Goal: Transaction & Acquisition: Purchase product/service

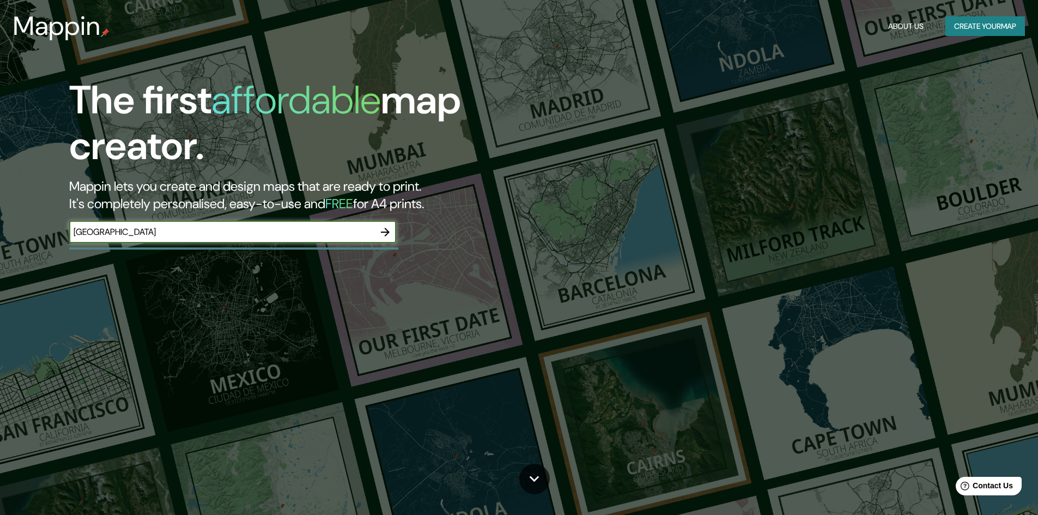
click at [291, 233] on input "istanbul" at bounding box center [221, 232] width 305 height 13
type input "üsküdar"
click at [384, 234] on icon "button" at bounding box center [385, 232] width 13 height 13
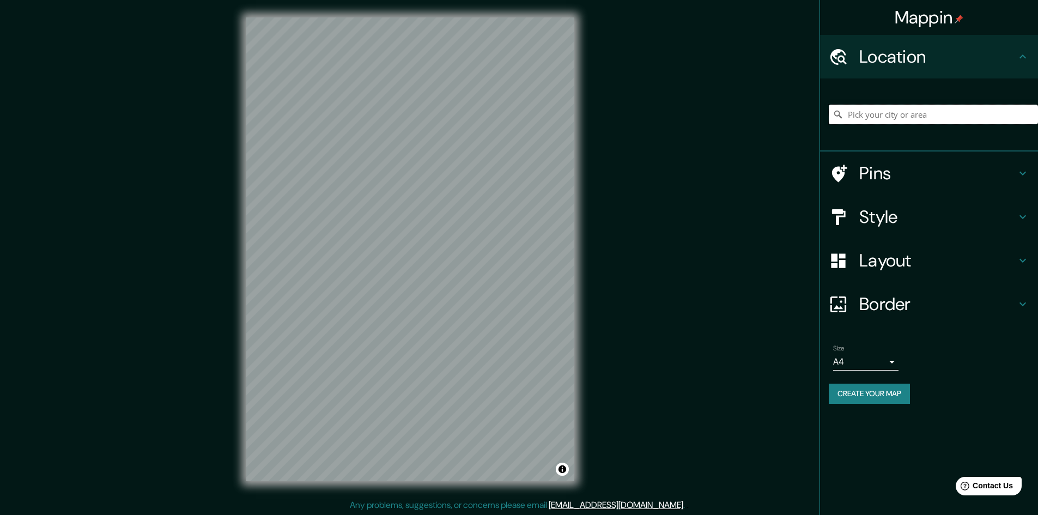
click at [866, 121] on input "Pick your city or area" at bounding box center [932, 115] width 209 height 20
click at [898, 113] on input "üsküdar" at bounding box center [932, 115] width 209 height 20
click at [919, 111] on input "üsküdar" at bounding box center [932, 115] width 209 height 20
click at [910, 115] on input "üsküdar" at bounding box center [932, 115] width 209 height 20
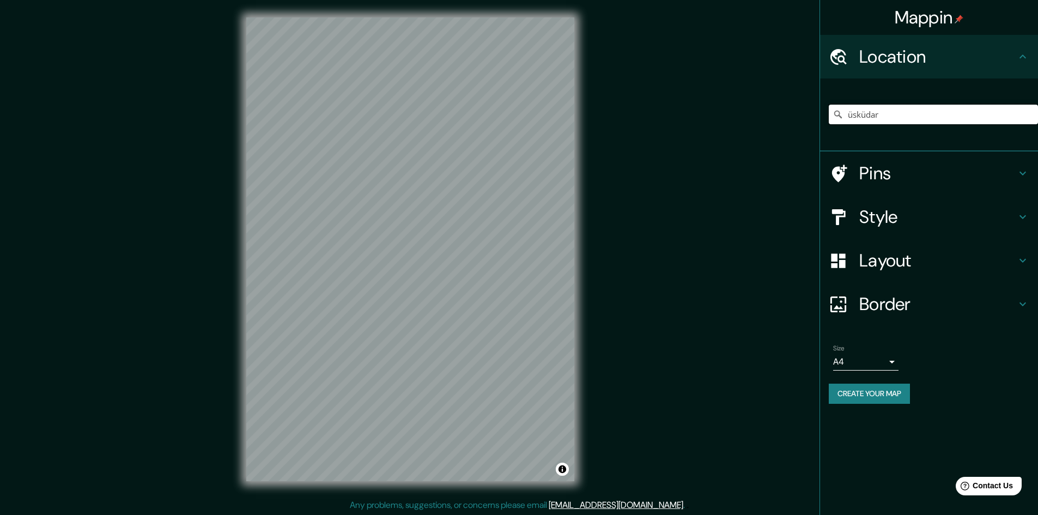
click at [910, 115] on input "üsküdar" at bounding box center [932, 115] width 209 height 20
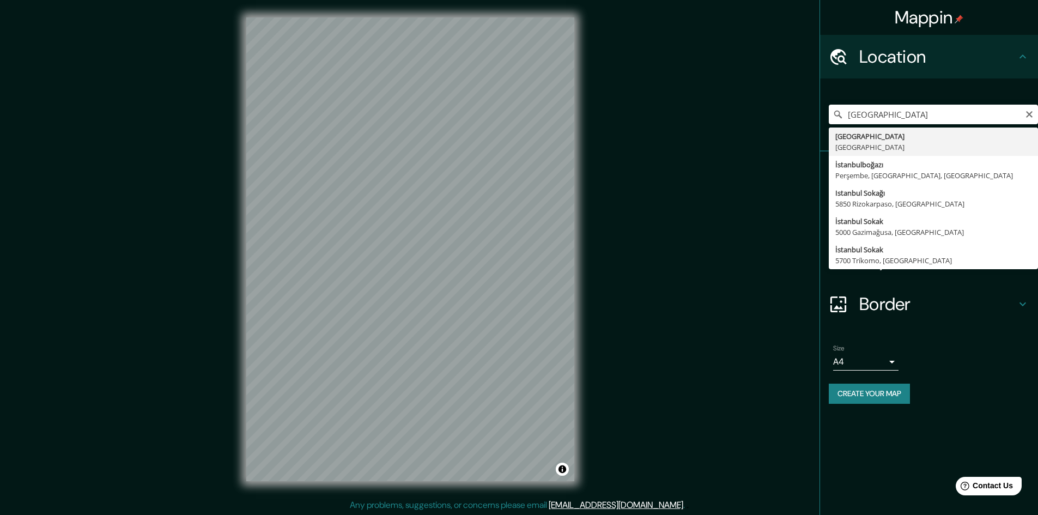
type input "İstanbul, Türkiye"
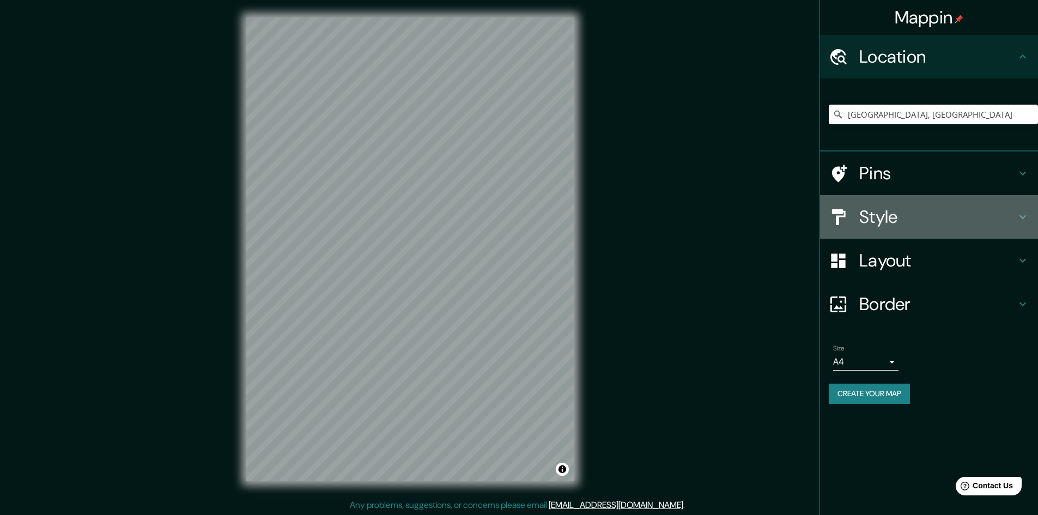
click at [933, 215] on h4 "Style" at bounding box center [937, 217] width 157 height 22
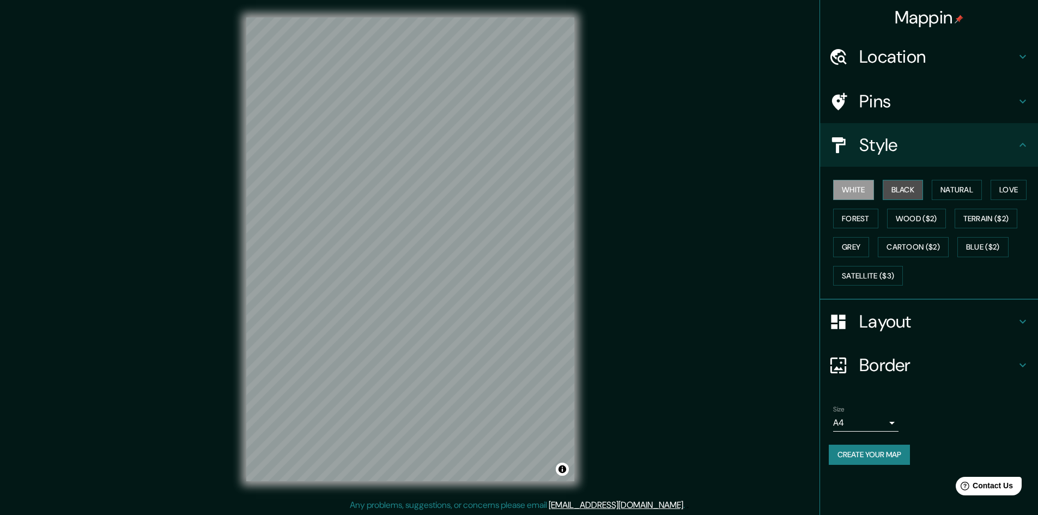
click at [911, 190] on button "Black" at bounding box center [902, 190] width 41 height 20
click at [947, 188] on button "Natural" at bounding box center [956, 190] width 50 height 20
click at [1002, 185] on button "Love" at bounding box center [1008, 190] width 36 height 20
click at [840, 210] on button "Forest" at bounding box center [855, 219] width 45 height 20
click at [1000, 192] on button "Love" at bounding box center [1008, 190] width 36 height 20
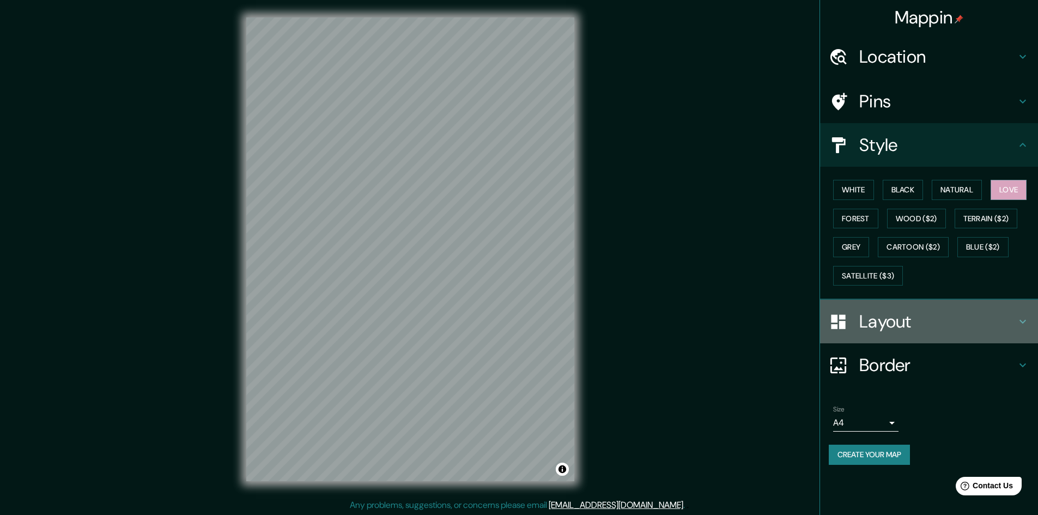
click at [878, 331] on h4 "Layout" at bounding box center [937, 321] width 157 height 22
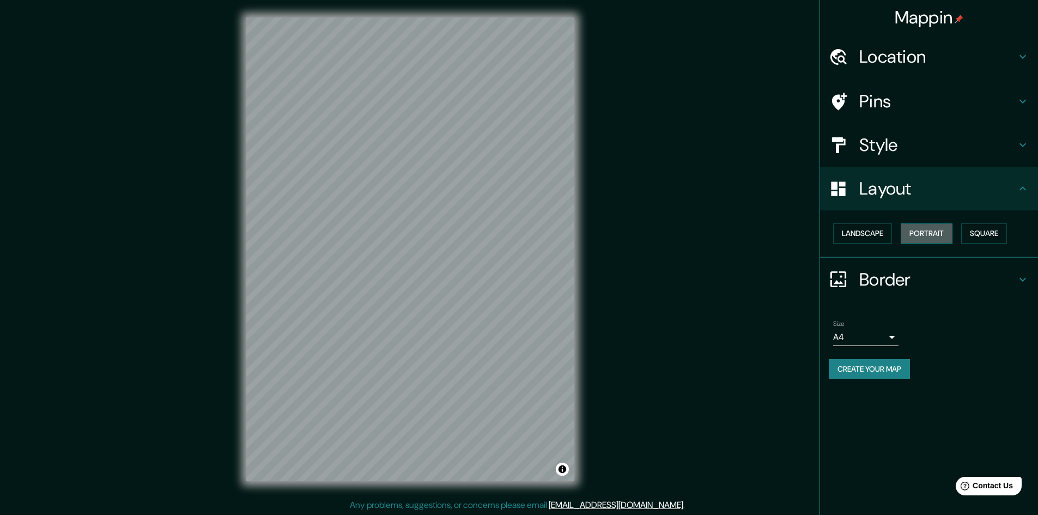
click at [933, 229] on button "Portrait" at bounding box center [926, 233] width 52 height 20
click at [995, 232] on button "Square" at bounding box center [984, 233] width 46 height 20
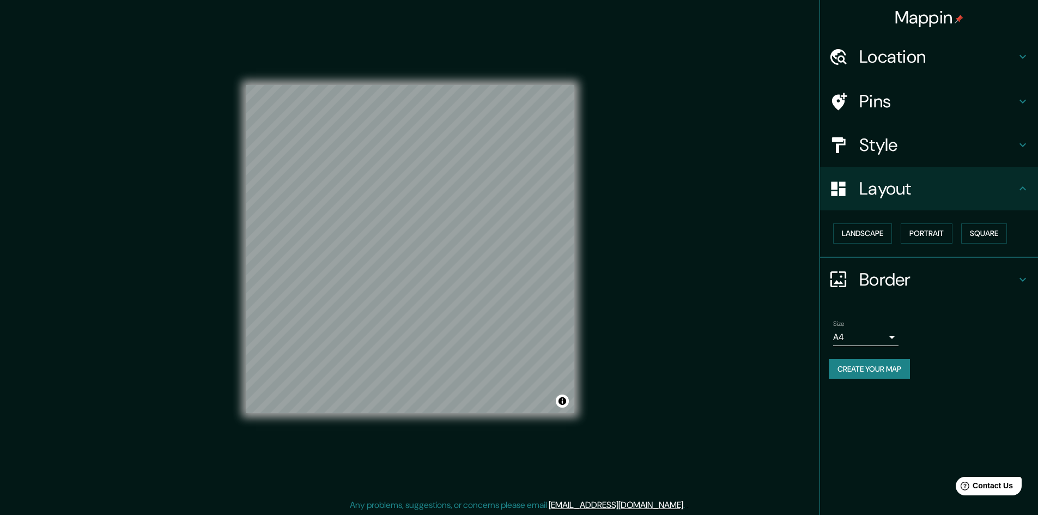
click at [896, 228] on div "Landscape Portrait Square" at bounding box center [932, 233] width 209 height 29
click at [876, 234] on button "Landscape" at bounding box center [862, 233] width 59 height 20
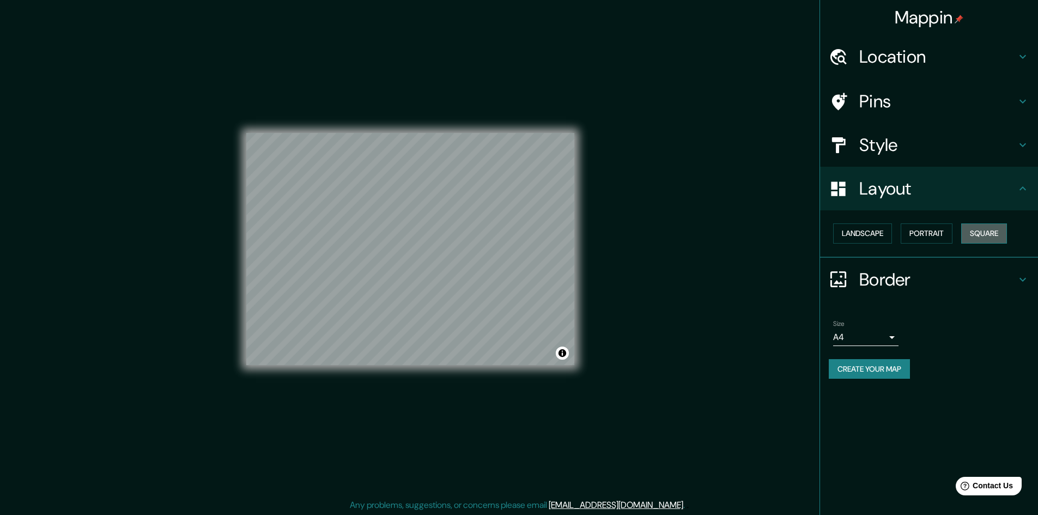
click at [977, 231] on button "Square" at bounding box center [984, 233] width 46 height 20
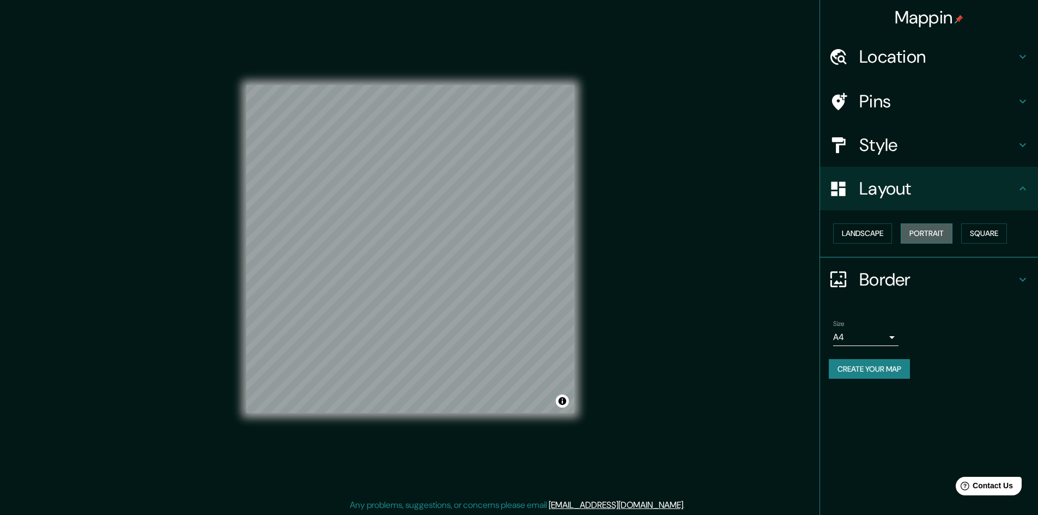
click at [933, 229] on button "Portrait" at bounding box center [926, 233] width 52 height 20
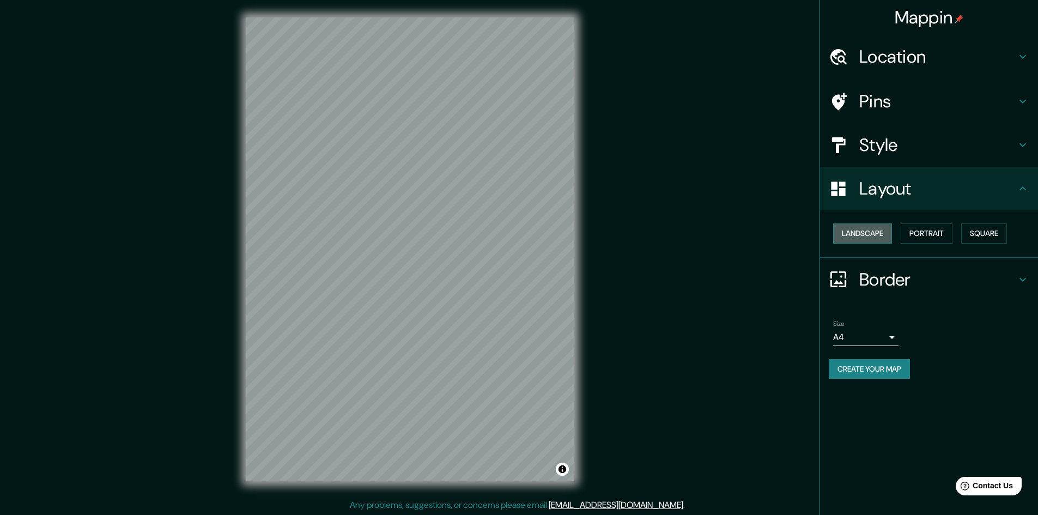
click at [848, 229] on button "Landscape" at bounding box center [862, 233] width 59 height 20
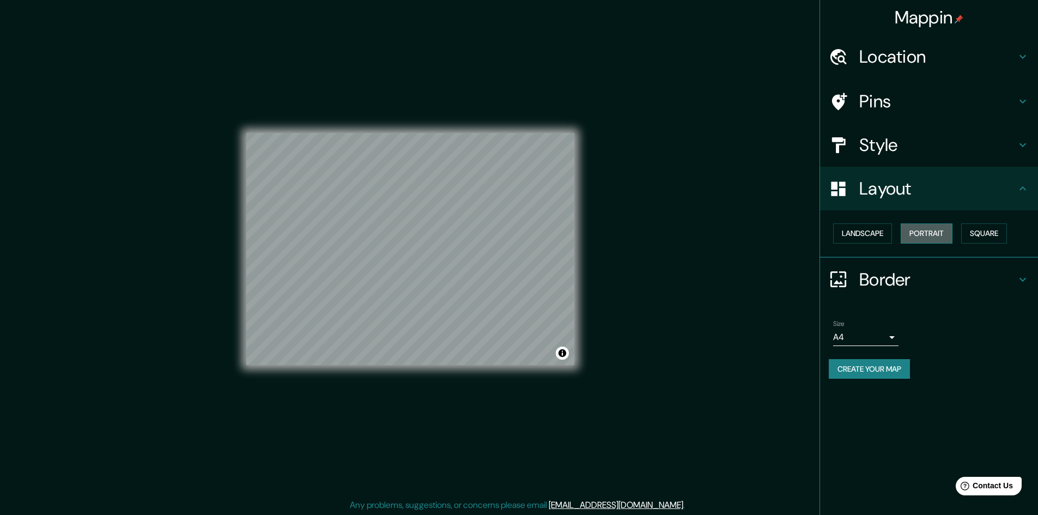
click at [941, 228] on button "Portrait" at bounding box center [926, 233] width 52 height 20
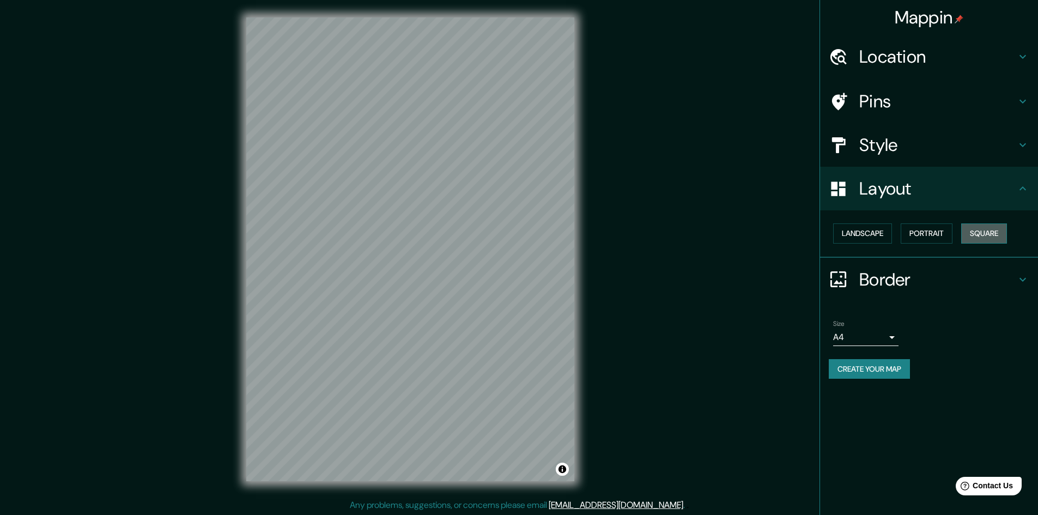
click at [986, 234] on button "Square" at bounding box center [984, 233] width 46 height 20
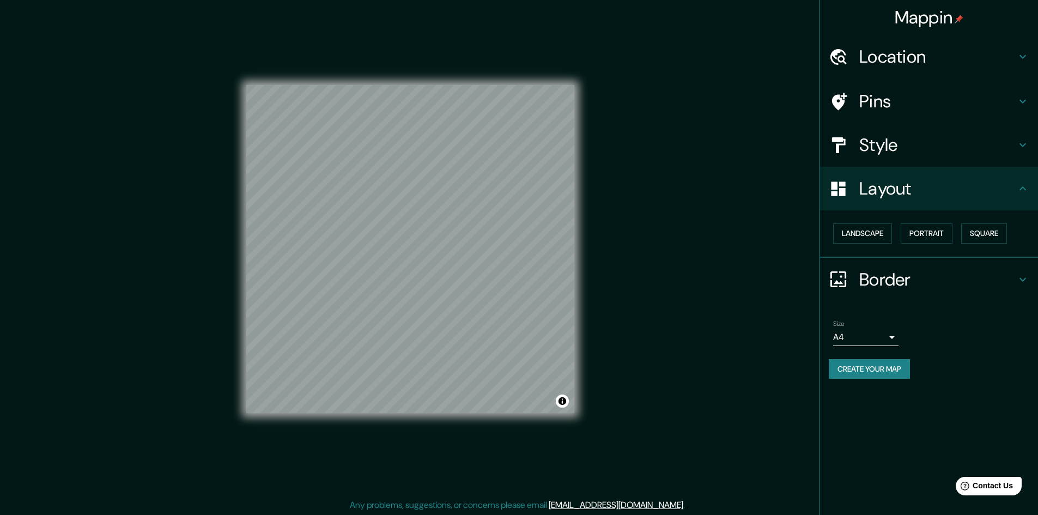
click at [859, 346] on div "Size A4 single" at bounding box center [928, 332] width 200 height 35
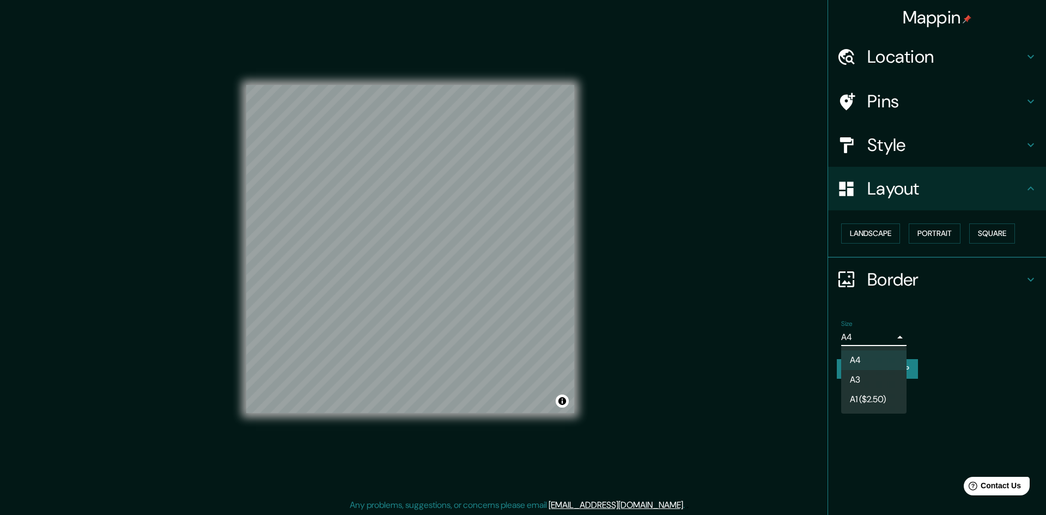
click at [855, 339] on body "Mappin Location İstanbul, Türkiye Pins Style Layout Landscape Portrait Square B…" at bounding box center [523, 257] width 1046 height 515
click at [858, 375] on li "A3" at bounding box center [873, 380] width 65 height 20
type input "a4"
click at [874, 342] on body "Mappin Location İstanbul, Türkiye Pins Style Layout Landscape Portrait Square B…" at bounding box center [523, 257] width 1046 height 515
click at [869, 376] on li "A3" at bounding box center [873, 380] width 65 height 20
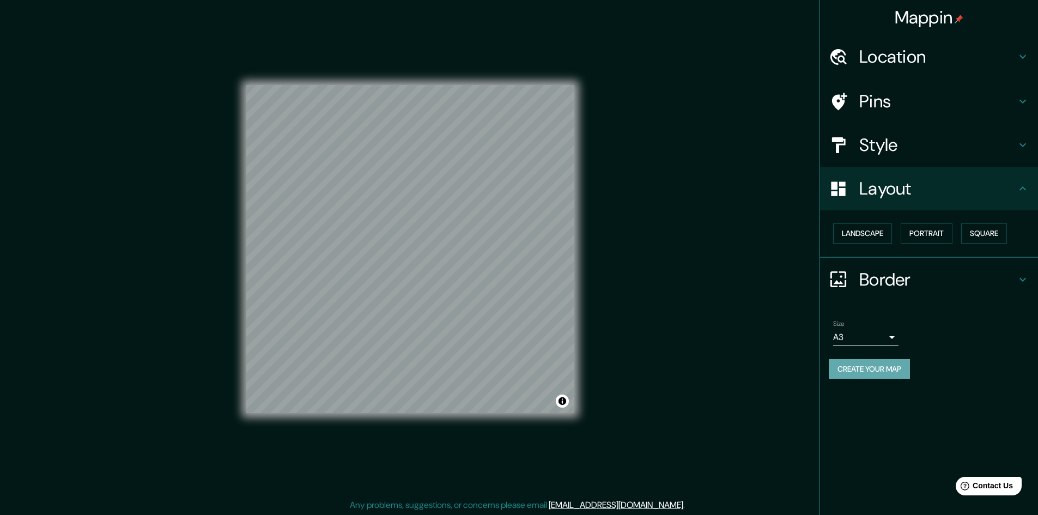
click at [872, 369] on button "Create your map" at bounding box center [868, 369] width 81 height 20
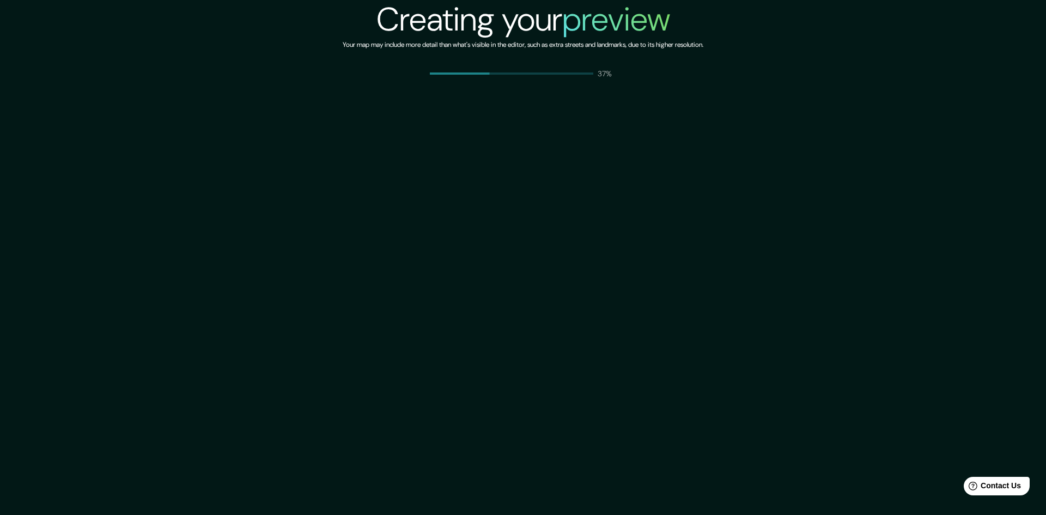
click at [796, 19] on div "Creating your preview Your map may include more detail than what's visible in t…" at bounding box center [523, 39] width 1046 height 79
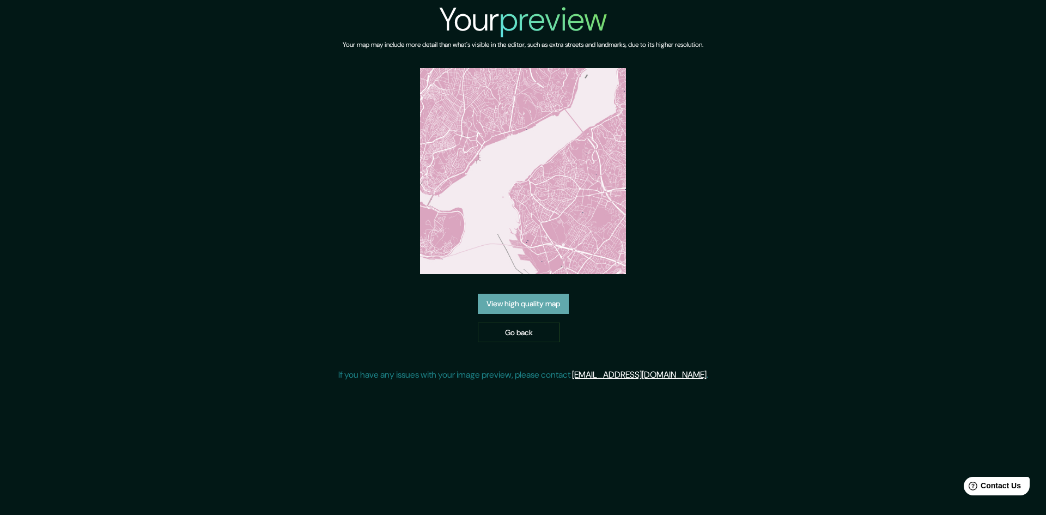
click at [531, 304] on link "View high quality map" at bounding box center [523, 304] width 91 height 20
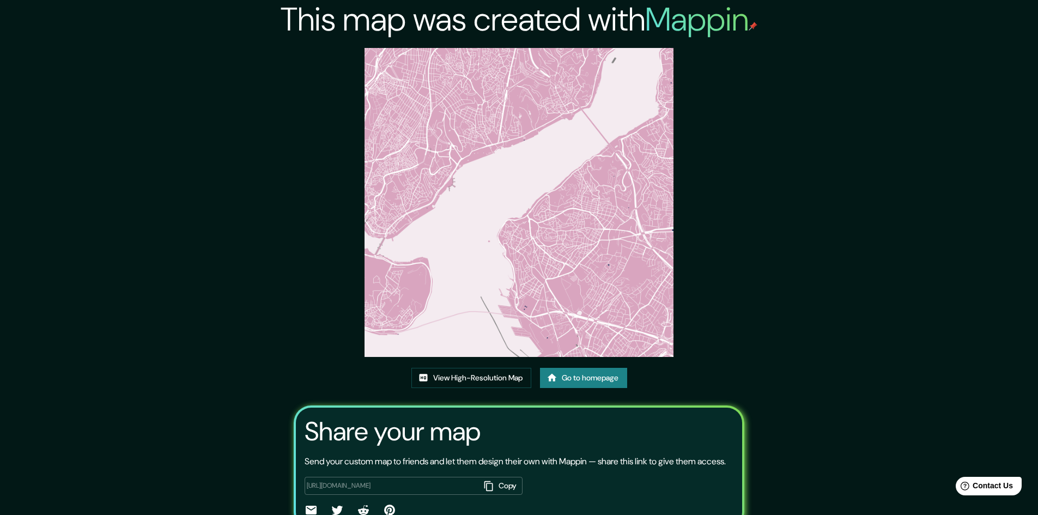
click at [795, 157] on div "This map was created with Mappin View High-Resolution Map Go to homepage Share …" at bounding box center [519, 284] width 1038 height 568
click at [593, 123] on img at bounding box center [518, 202] width 309 height 309
click at [544, 153] on img at bounding box center [518, 202] width 309 height 309
drag, startPoint x: 544, startPoint y: 153, endPoint x: 555, endPoint y: 171, distance: 21.0
click at [555, 171] on img at bounding box center [518, 202] width 309 height 309
